Goal: Task Accomplishment & Management: Manage account settings

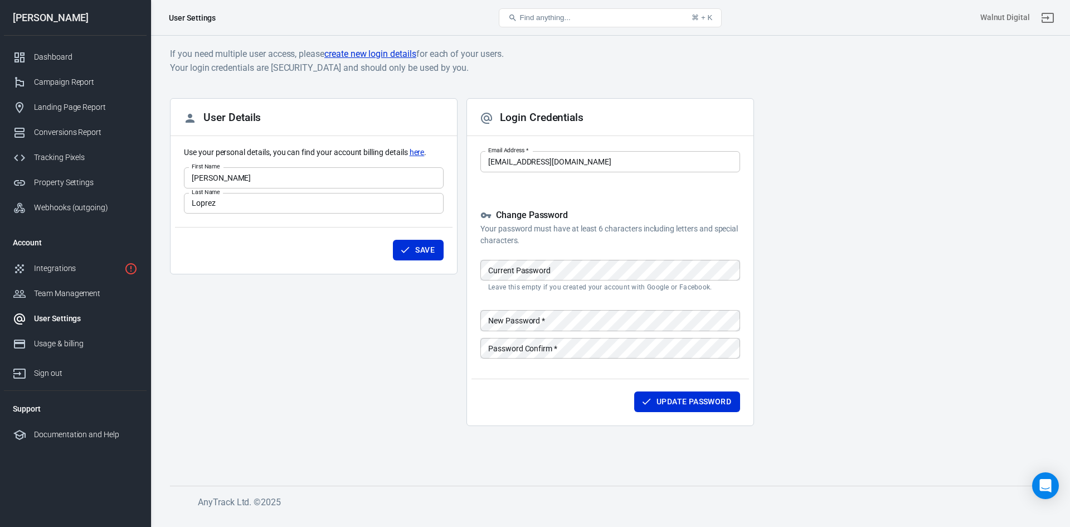
click at [349, 50] on link "create new login details" at bounding box center [370, 54] width 92 height 14
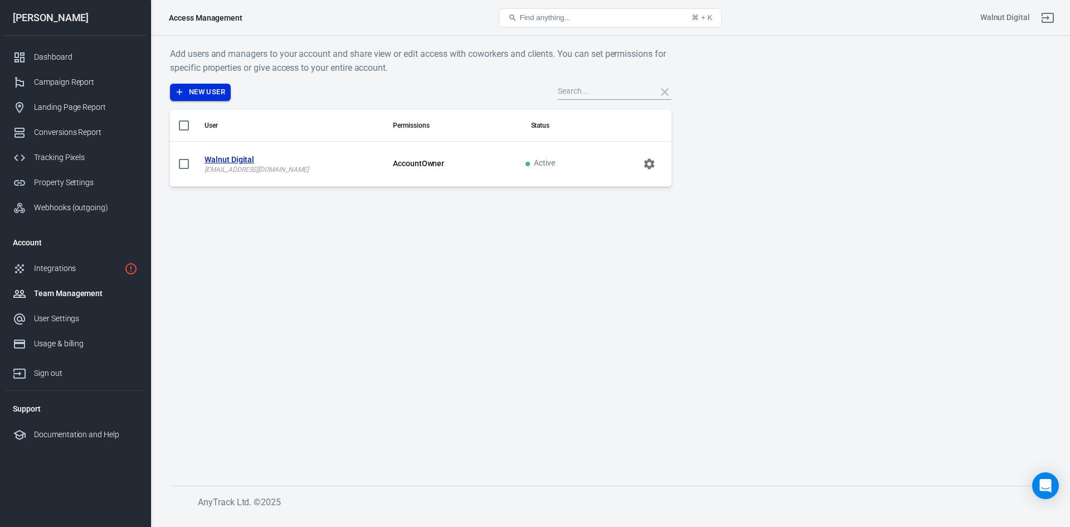
click at [203, 91] on button "New User" at bounding box center [200, 92] width 61 height 17
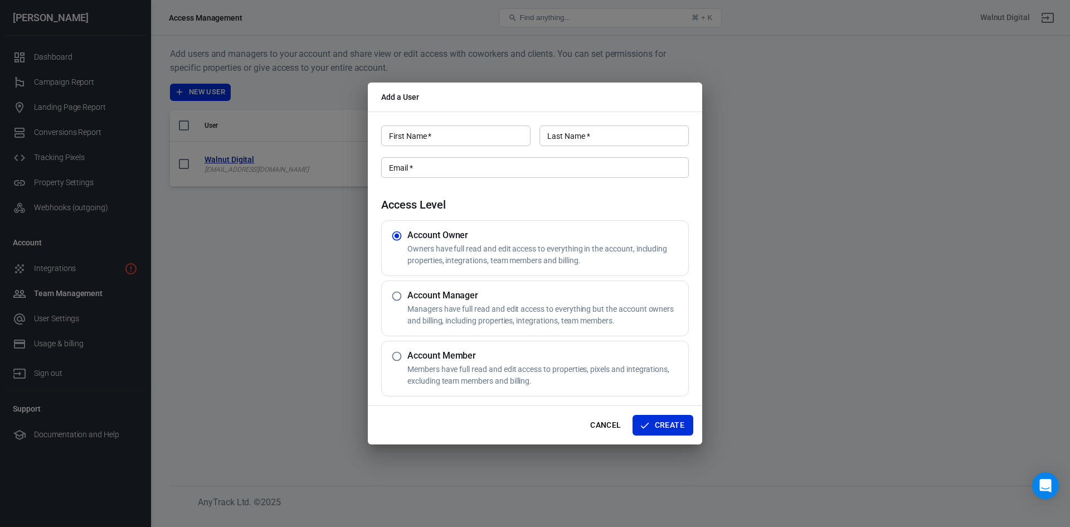
click at [582, 417] on div "Cancel Create" at bounding box center [535, 425] width 334 height 38
click at [595, 425] on button "Cancel" at bounding box center [606, 425] width 40 height 21
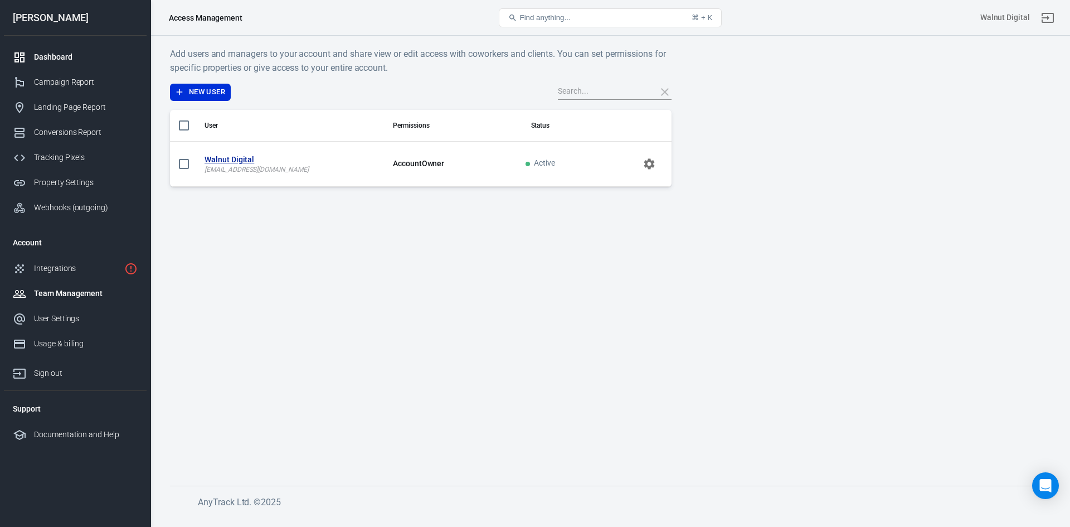
click at [89, 48] on link "Dashboard" at bounding box center [75, 57] width 143 height 25
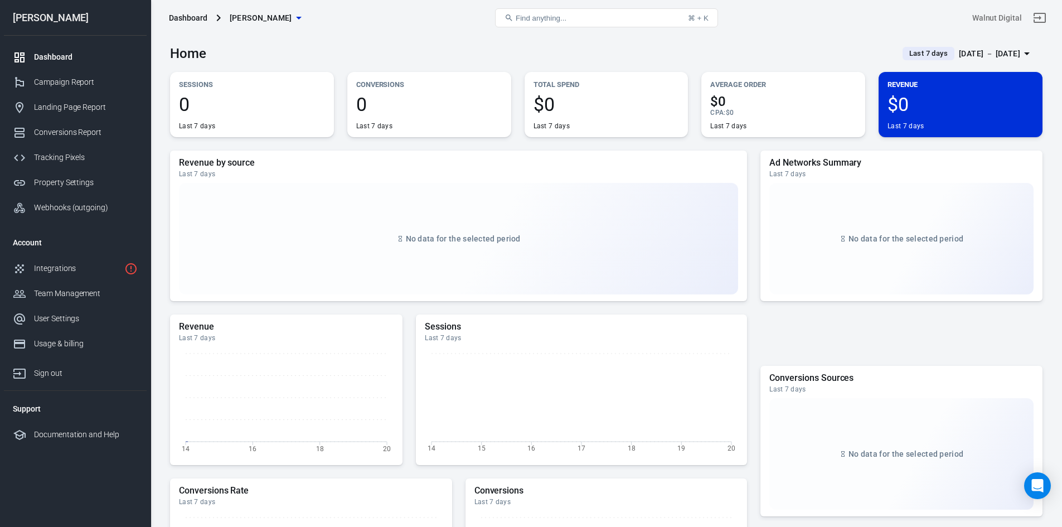
click at [270, 11] on button "[PERSON_NAME]" at bounding box center [265, 18] width 80 height 21
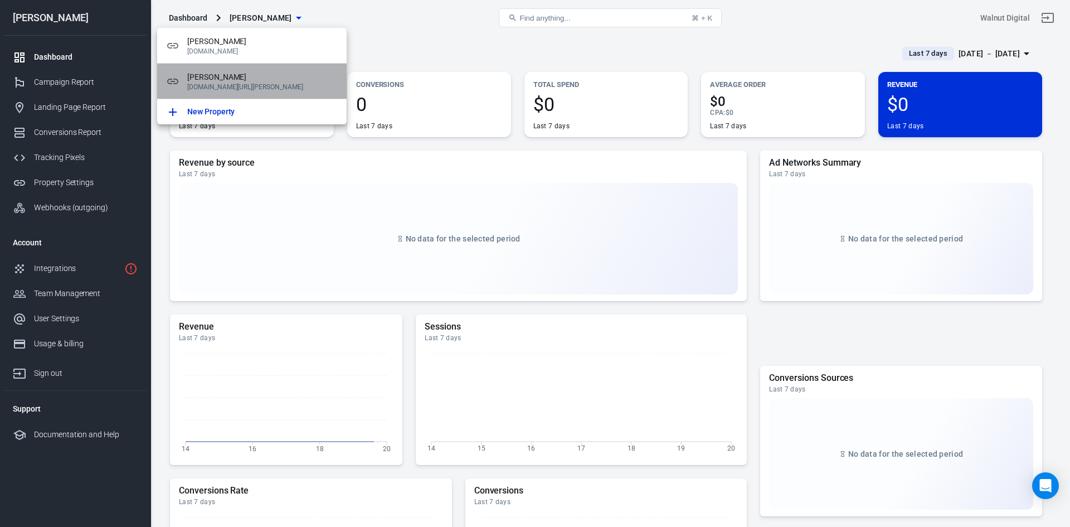
click at [227, 71] on span "Chris Cole" at bounding box center [262, 77] width 150 height 12
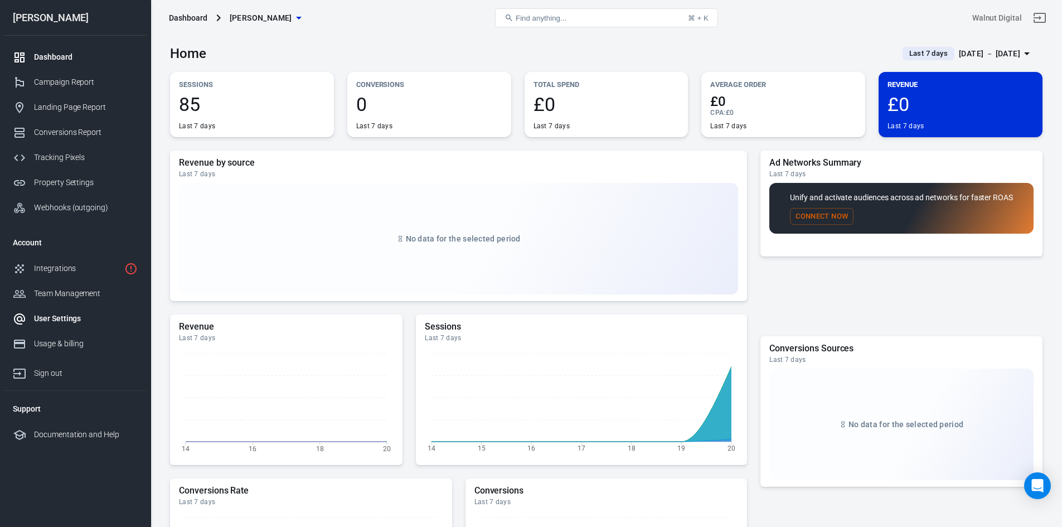
click at [68, 315] on div "User Settings" at bounding box center [86, 319] width 104 height 12
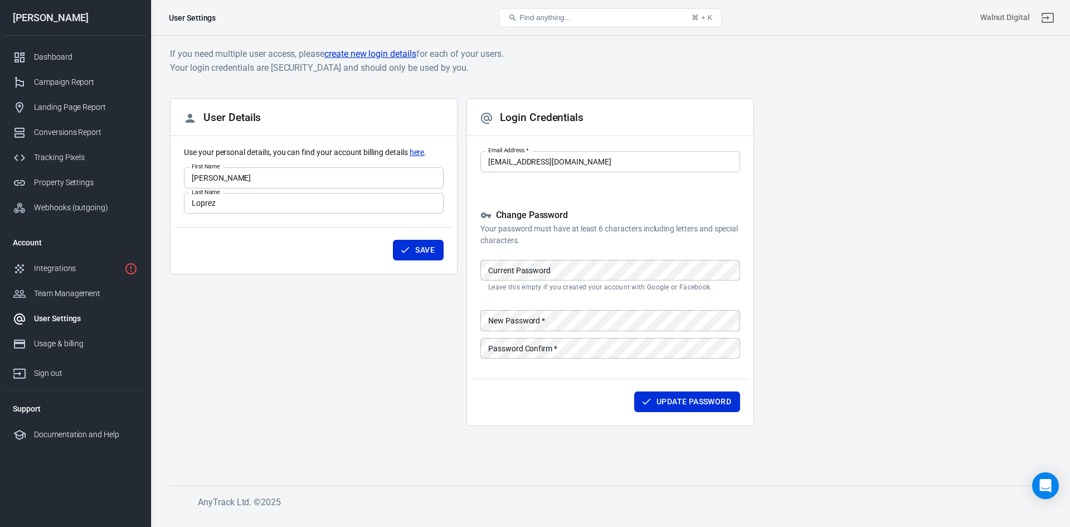
click at [359, 57] on link "create new login details" at bounding box center [370, 54] width 92 height 14
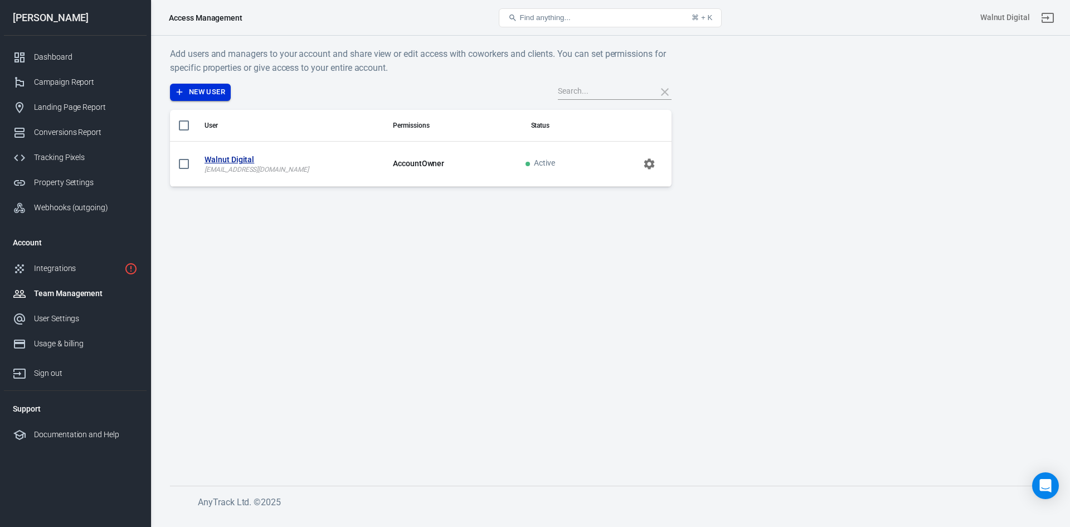
click at [208, 94] on button "New User" at bounding box center [200, 92] width 61 height 17
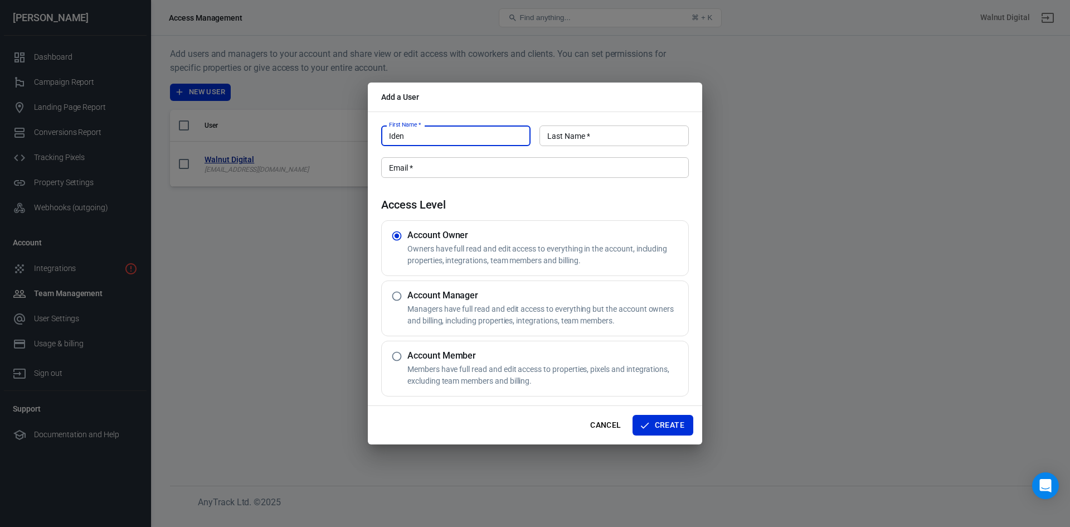
type input "Iden"
type input "Shamana"
click at [414, 162] on input "Email   *" at bounding box center [535, 167] width 308 height 21
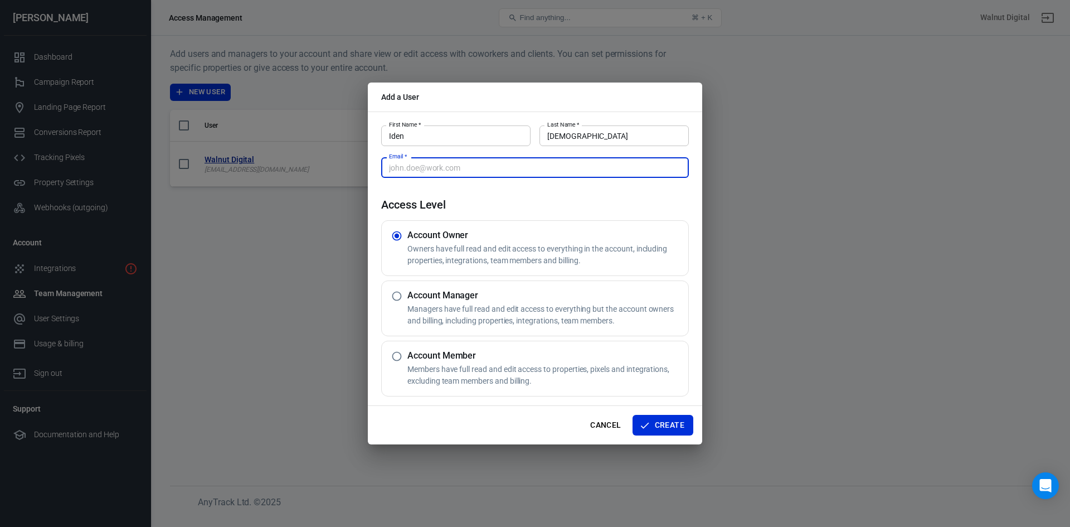
paste input "[EMAIL_ADDRESS][DOMAIN_NAME]"
type input "[EMAIL_ADDRESS][DOMAIN_NAME]"
click at [450, 313] on p "Managers have full read and edit access to everything but the account owners an…" at bounding box center [545, 314] width 276 height 23
radio input "false"
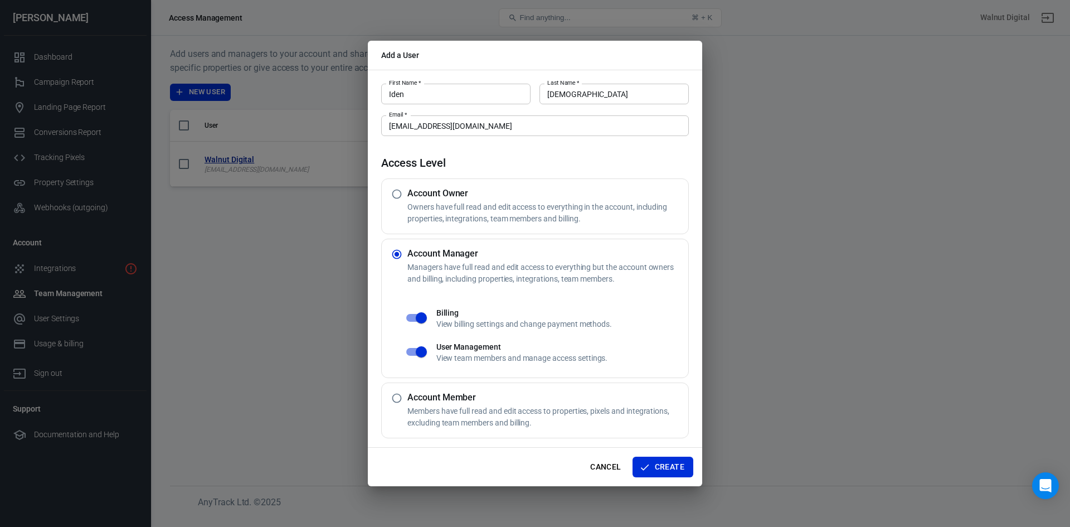
click at [439, 412] on p "Members have full read and edit access to properties, pixels and integrations, …" at bounding box center [545, 416] width 276 height 23
radio input "false"
radio input "true"
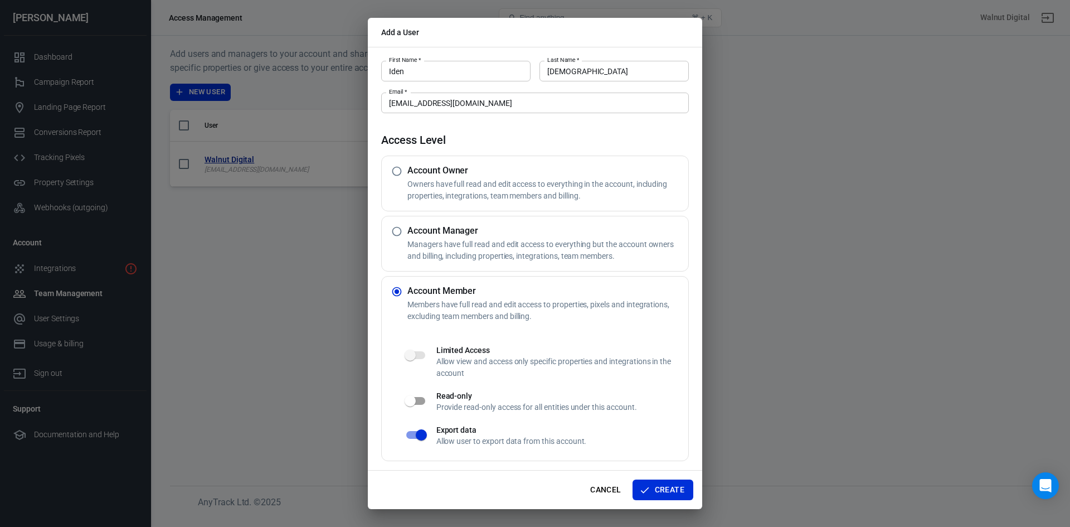
click at [414, 397] on input "checkbox" at bounding box center [410, 400] width 64 height 21
checkbox input "true"
click at [542, 232] on h5 "Account Manager" at bounding box center [545, 230] width 276 height 11
radio input "true"
radio input "false"
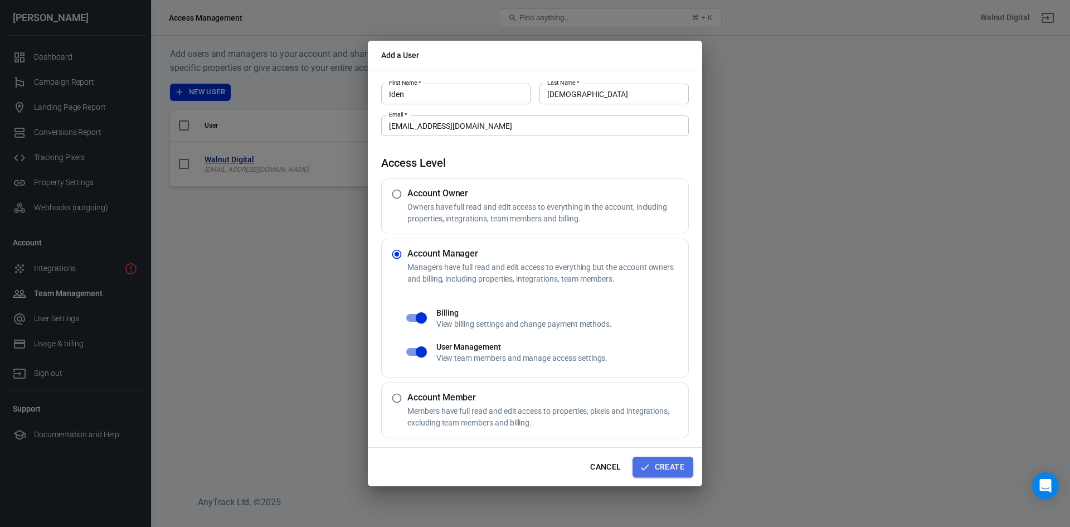
click at [667, 466] on button "Create" at bounding box center [663, 466] width 61 height 21
radio input "true"
radio input "false"
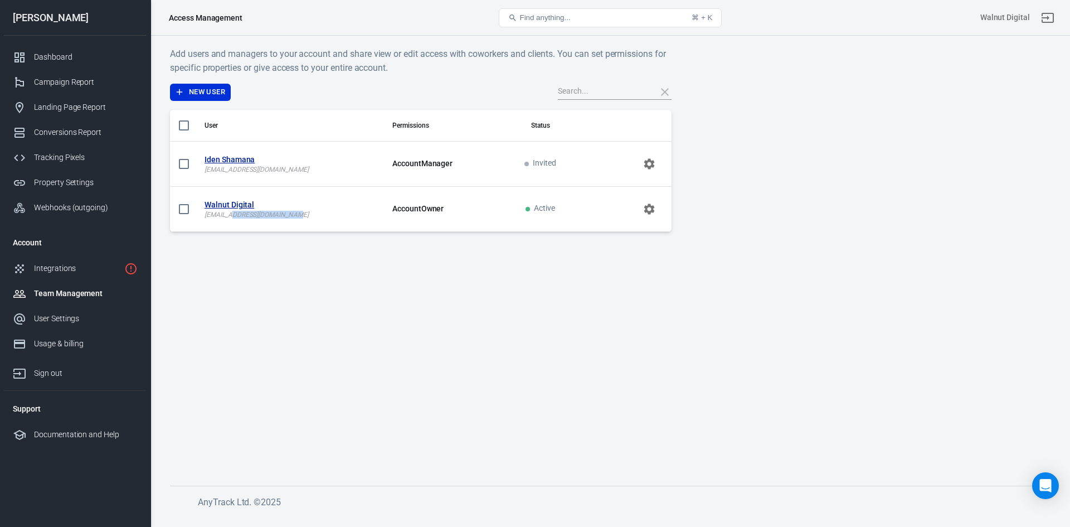
drag, startPoint x: 290, startPoint y: 217, endPoint x: 232, endPoint y: 215, distance: 58.0
click at [232, 215] on p "[EMAIL_ADDRESS][DOMAIN_NAME]" at bounding box center [290, 215] width 170 height 8
copy p "[DOMAIN_NAME]"
